Goal: Check status: Check status

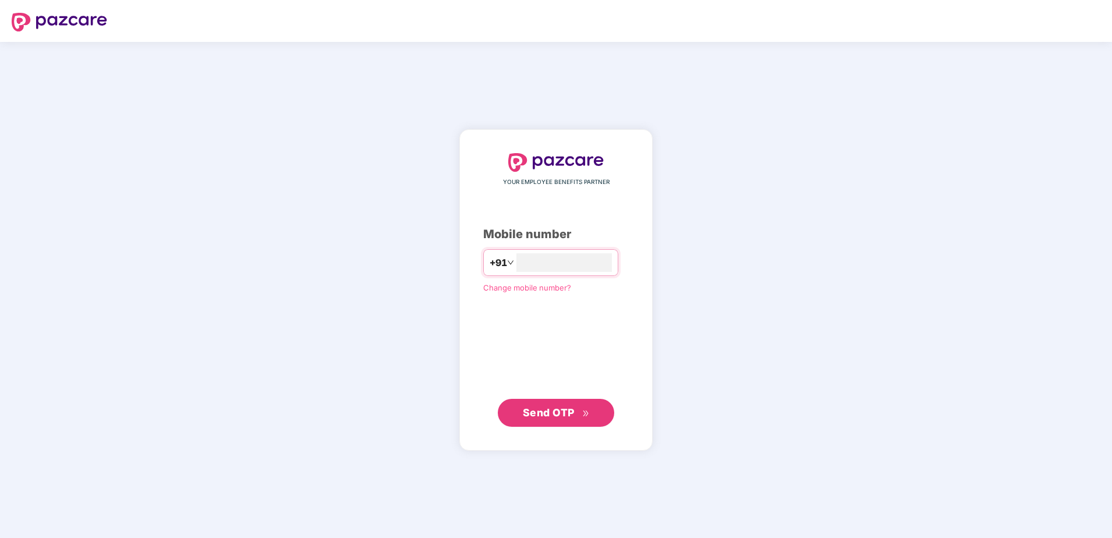
type input "**********"
click at [500, 323] on div "**********" at bounding box center [556, 290] width 146 height 274
click at [562, 399] on button "Send OTP" at bounding box center [556, 412] width 116 height 28
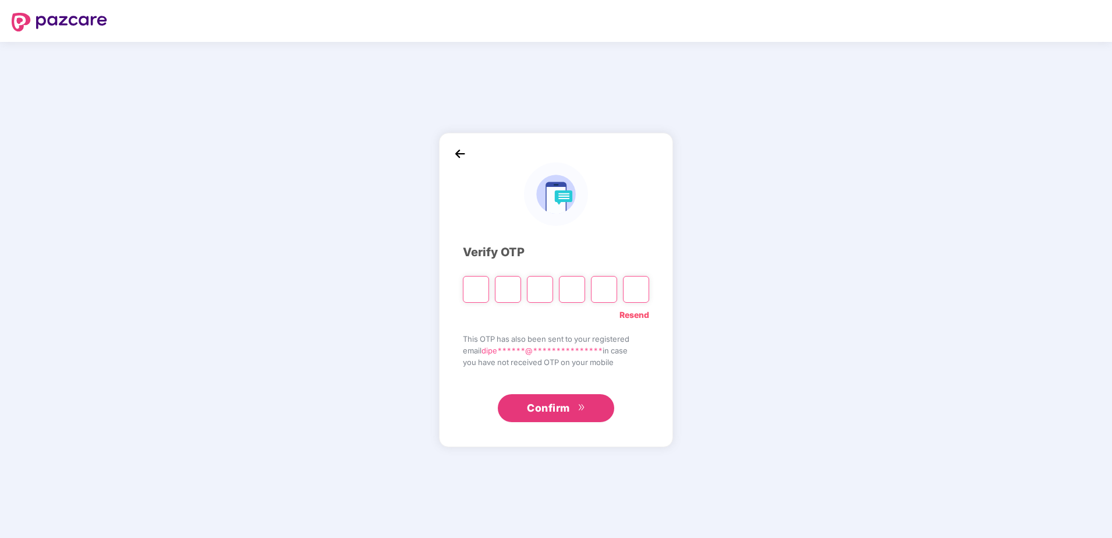
type input "*"
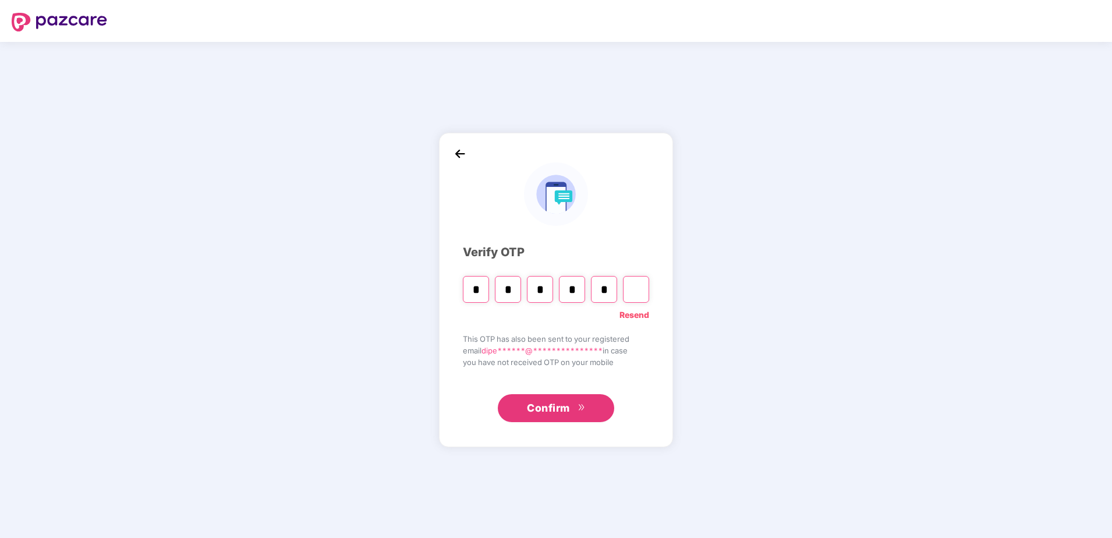
type input "*"
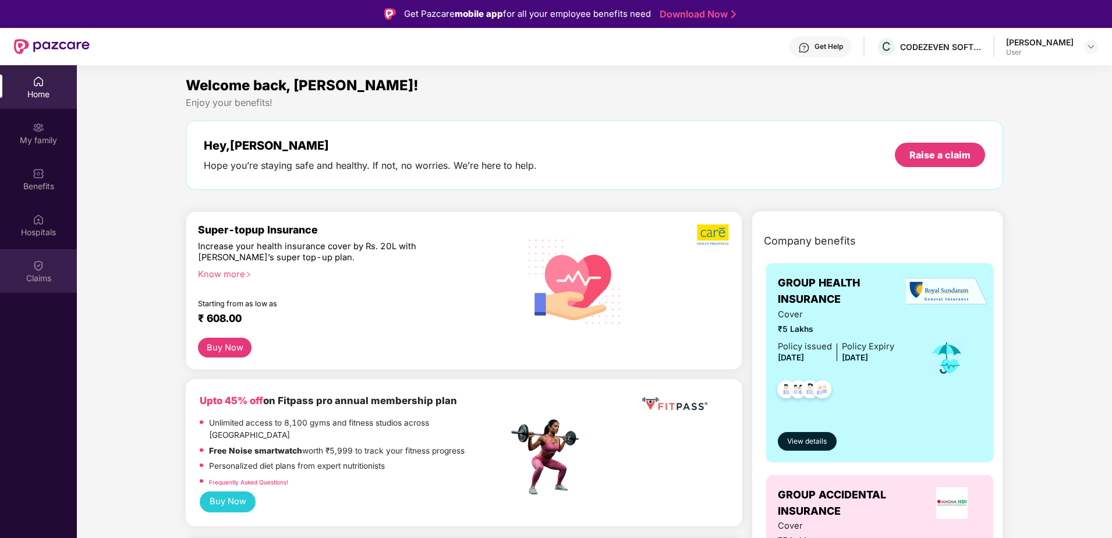
click at [54, 269] on div "Claims" at bounding box center [38, 271] width 77 height 44
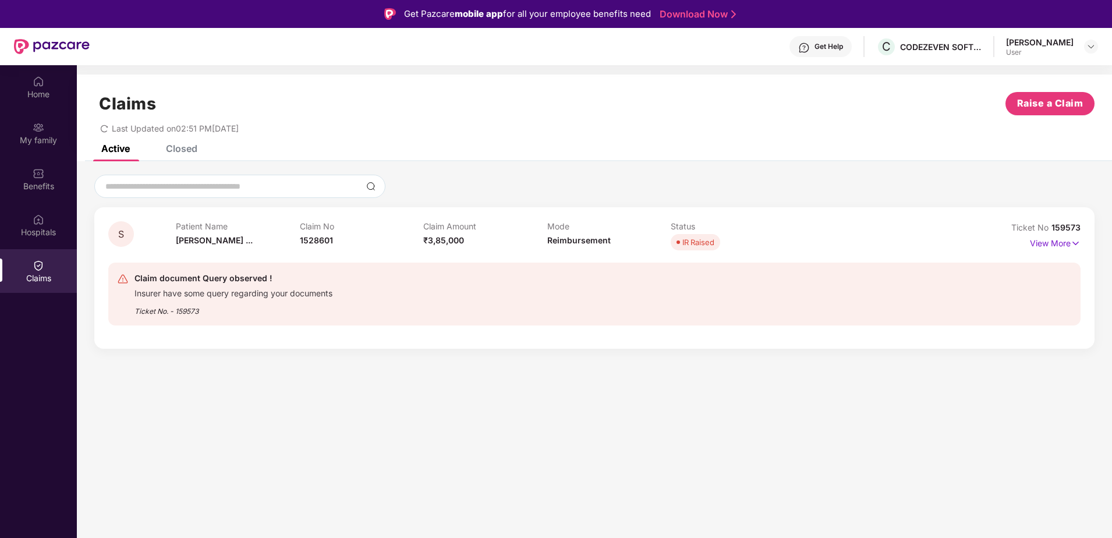
click at [223, 282] on div "Claim document Query observed !" at bounding box center [234, 278] width 198 height 14
click at [222, 283] on div "Claim document Query observed !" at bounding box center [234, 278] width 198 height 14
click at [700, 243] on div "IR Raised" at bounding box center [698, 242] width 32 height 12
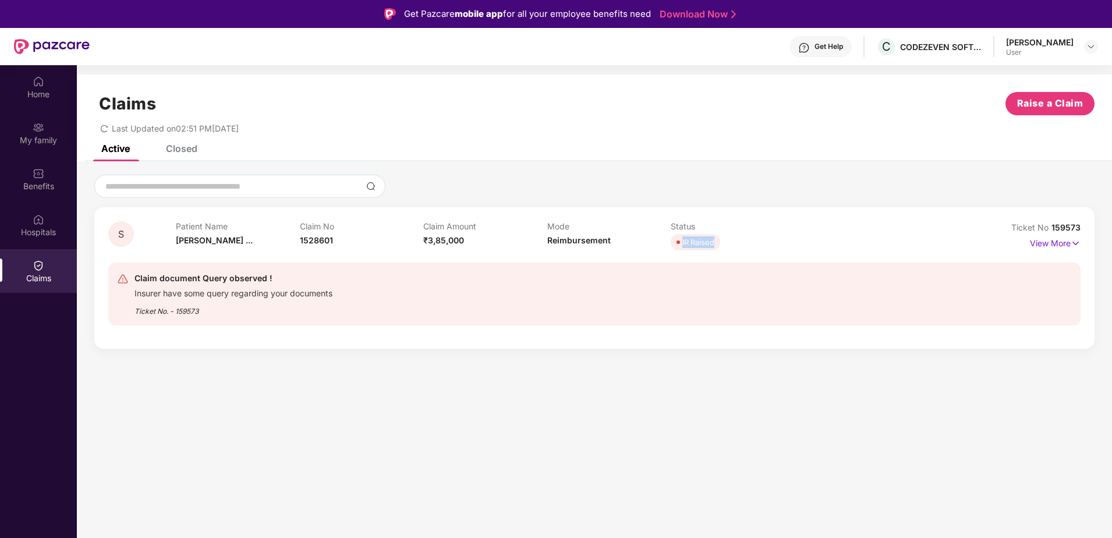
click at [700, 243] on div "IR Raised" at bounding box center [698, 242] width 32 height 12
click at [1047, 246] on p "View More" at bounding box center [1055, 242] width 51 height 16
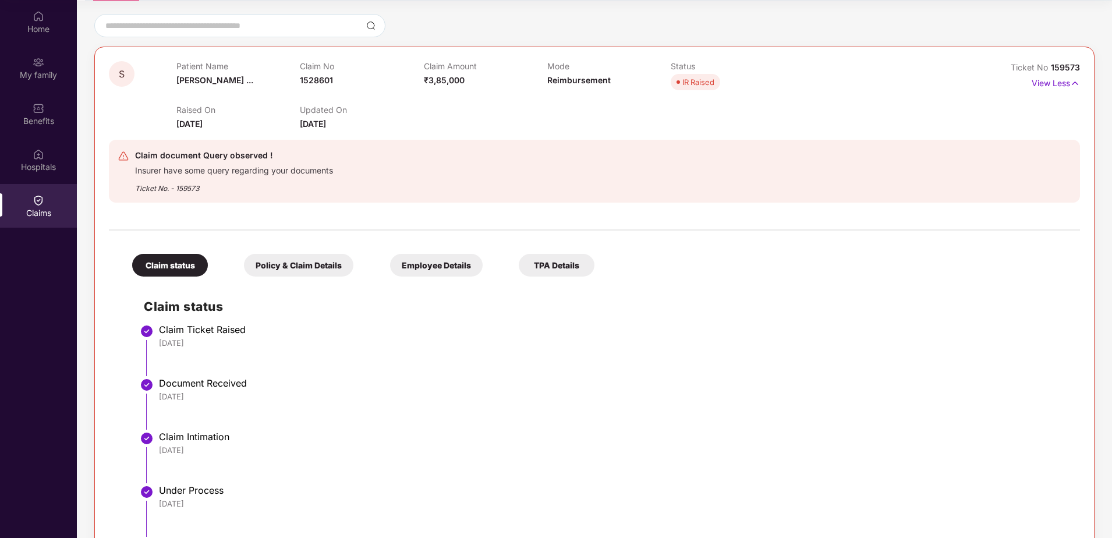
scroll to position [37, 0]
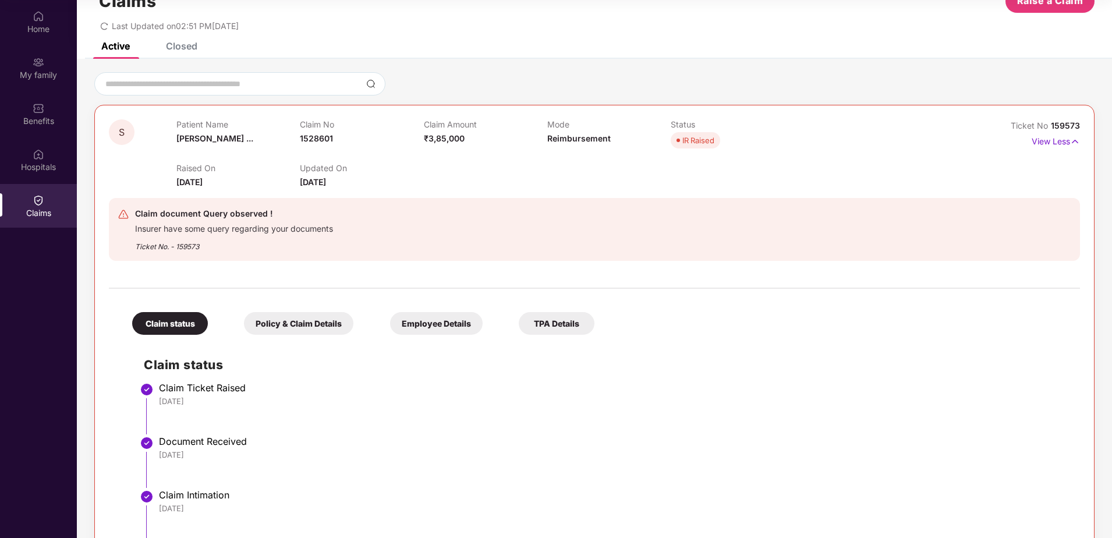
click at [307, 329] on div "Policy & Claim Details" at bounding box center [298, 323] width 109 height 23
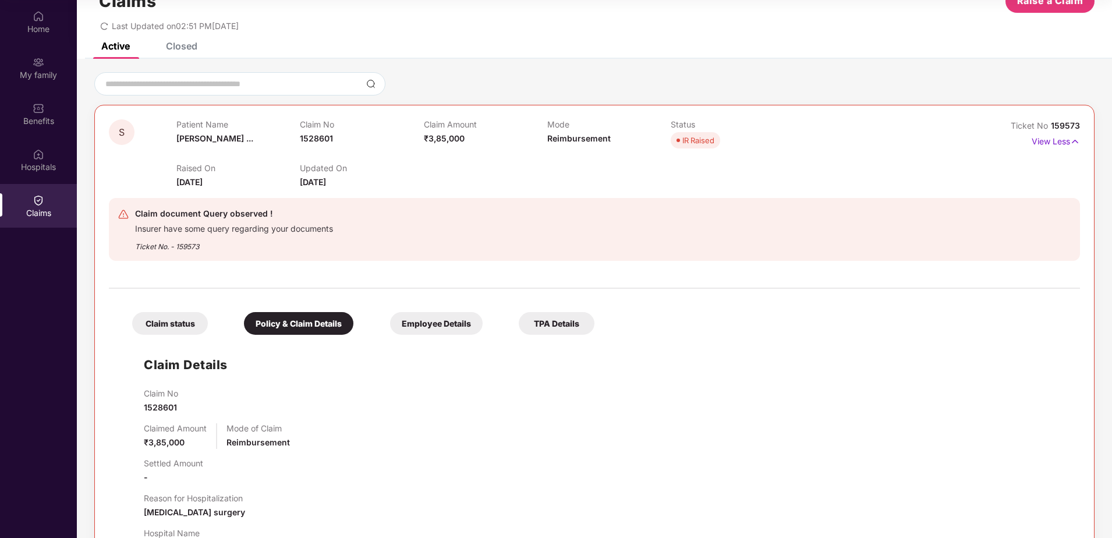
click at [184, 321] on div "Claim status" at bounding box center [170, 323] width 76 height 23
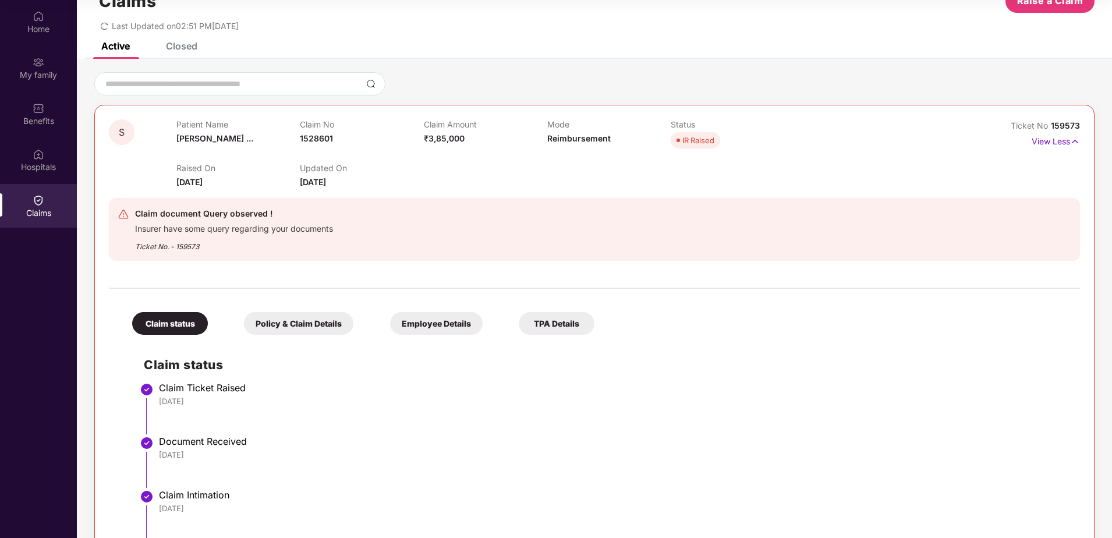
click at [198, 234] on div "Insurer have some query regarding your documents" at bounding box center [234, 227] width 198 height 13
click at [195, 240] on div "Ticket No. - 159573" at bounding box center [234, 243] width 198 height 18
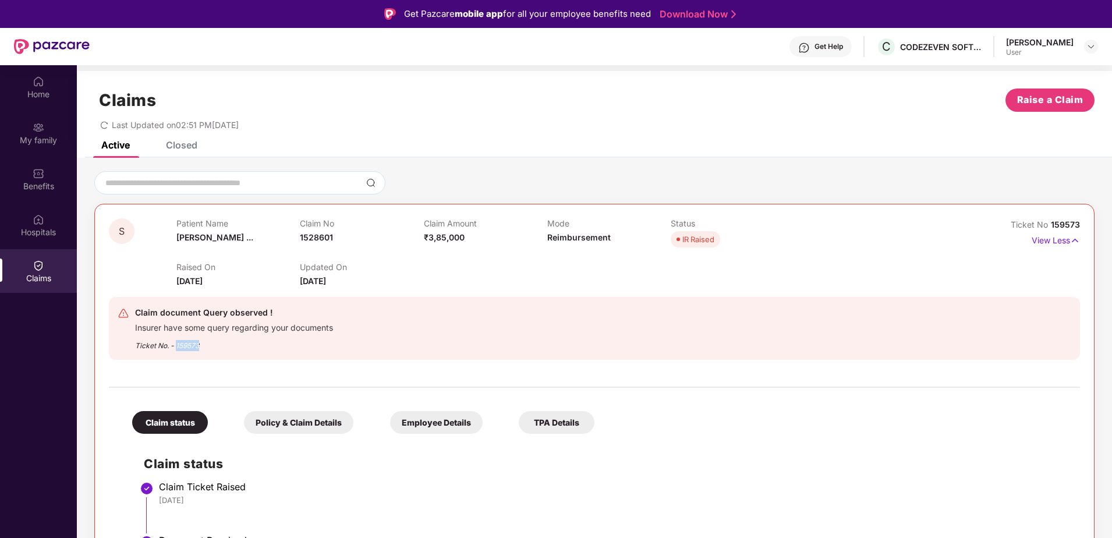
scroll to position [0, 0]
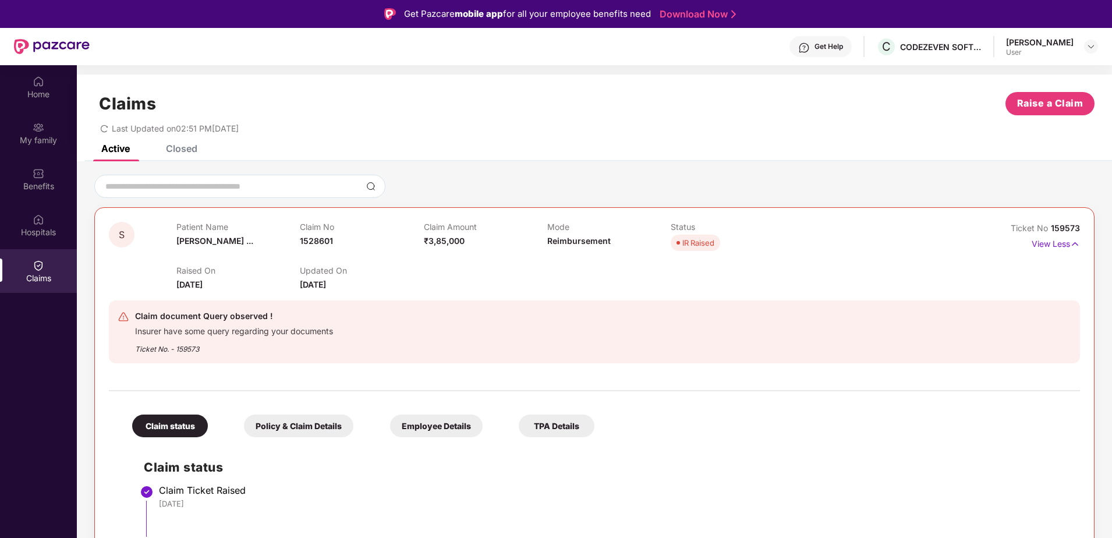
click at [843, 47] on div "Get Help" at bounding box center [829, 46] width 29 height 9
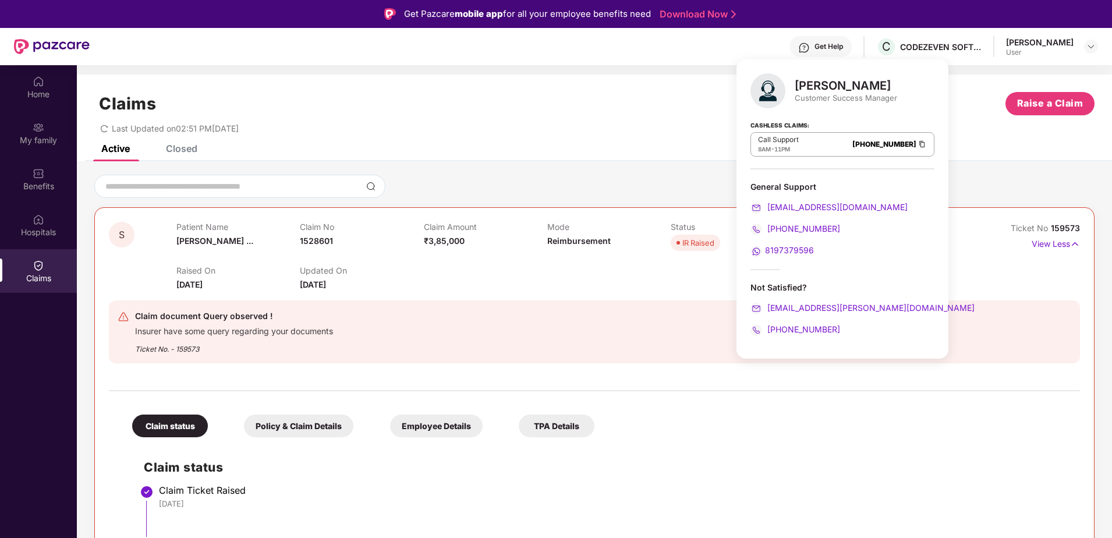
click at [389, 274] on p "Updated On" at bounding box center [361, 271] width 123 height 10
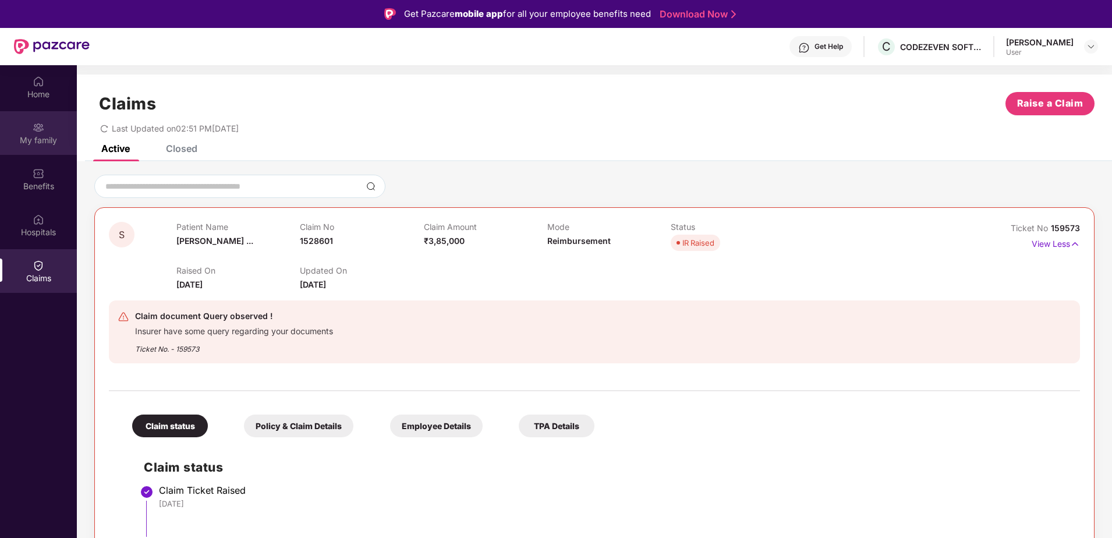
click at [40, 137] on div "My family" at bounding box center [38, 141] width 77 height 12
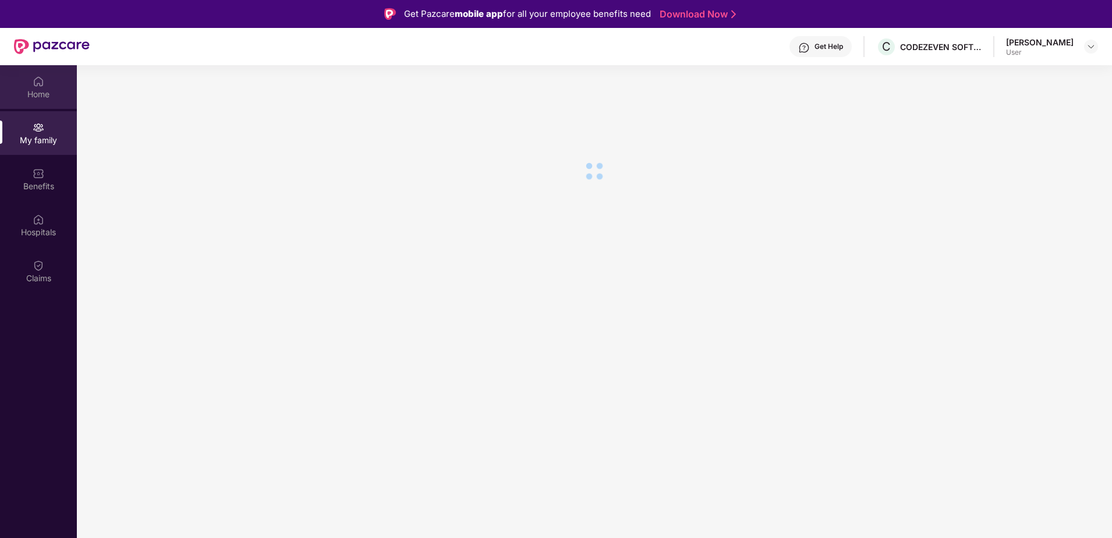
click at [37, 102] on div "Home" at bounding box center [38, 87] width 77 height 44
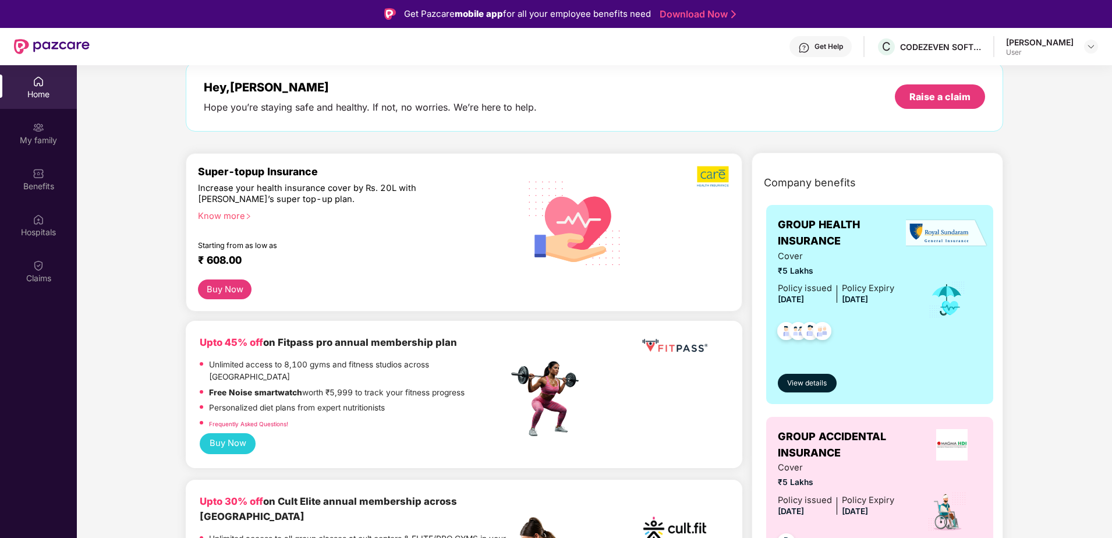
scroll to position [116, 0]
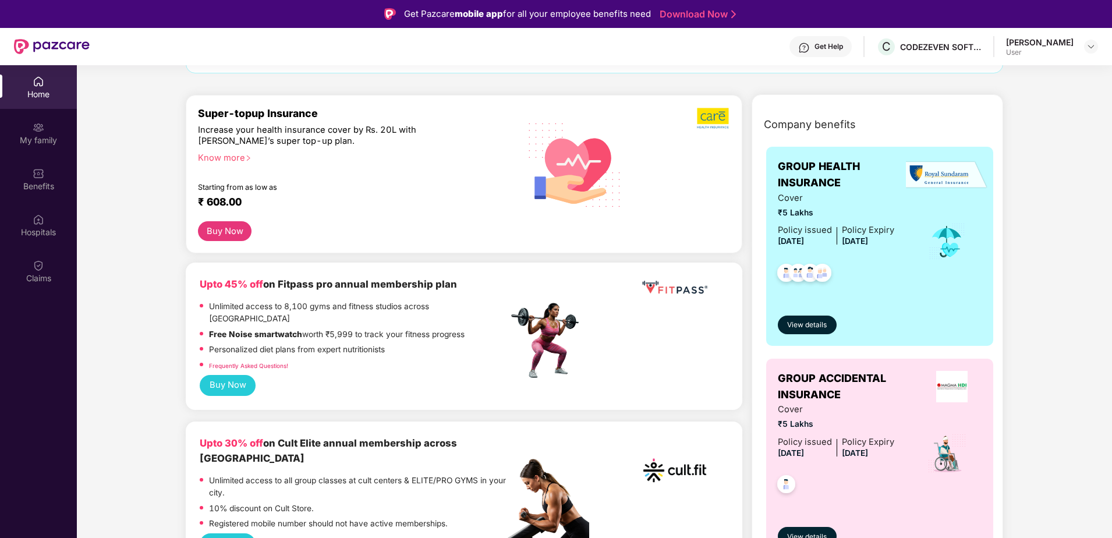
click at [804, 239] on span "[DATE]" at bounding box center [791, 240] width 26 height 9
drag, startPoint x: 807, startPoint y: 239, endPoint x: 830, endPoint y: 270, distance: 38.7
click at [830, 270] on div "Cover ₹5 Lakhs Policy issued [DATE] Policy Expiry [DATE]" at bounding box center [880, 242] width 204 height 101
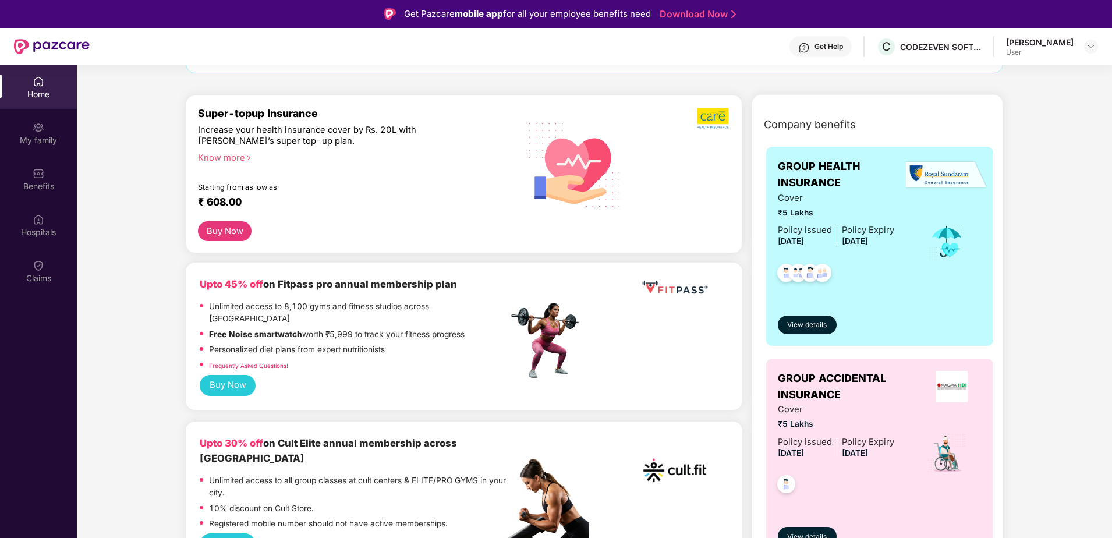
drag, startPoint x: 830, startPoint y: 270, endPoint x: 913, endPoint y: 229, distance: 91.9
click at [912, 229] on div at bounding box center [947, 241] width 70 height 24
